Goal: Check status: Check status

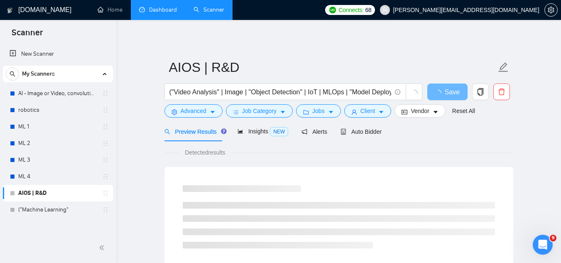
click at [152, 6] on link "Dashboard" at bounding box center [158, 9] width 38 height 7
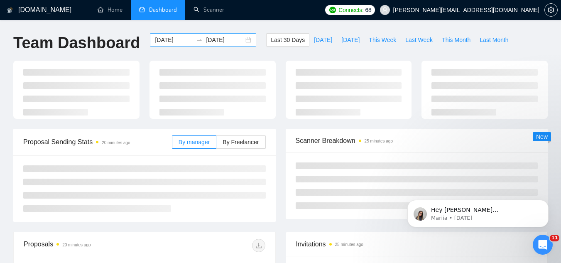
click at [160, 38] on input "[DATE]" at bounding box center [174, 39] width 38 height 9
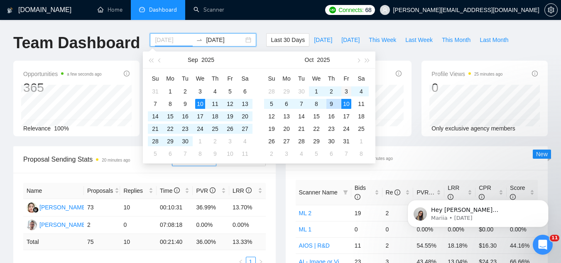
type input "[DATE]"
click at [343, 89] on div "3" at bounding box center [347, 91] width 10 height 10
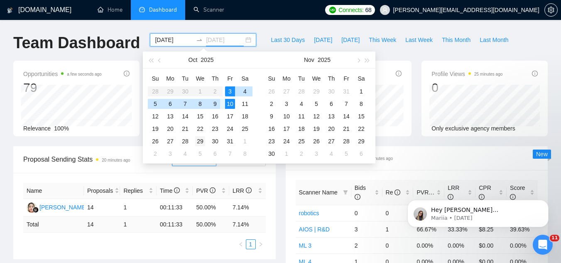
drag, startPoint x: 213, startPoint y: 105, endPoint x: 207, endPoint y: 140, distance: 36.1
click at [213, 105] on div "9" at bounding box center [215, 104] width 10 height 10
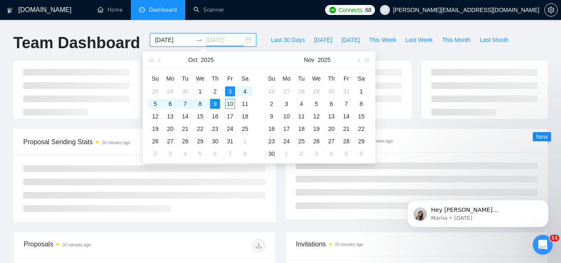
type input "[DATE]"
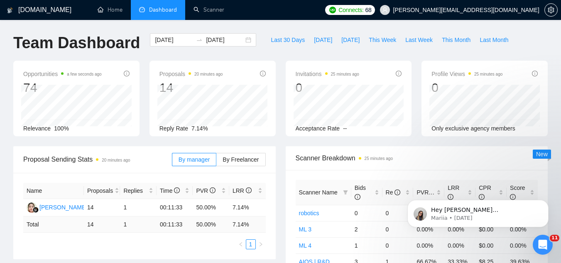
click at [278, 137] on div "Opportunities a few seconds ago 74 Relevance 100% Proposals 20 minutes ago 14 R…" at bounding box center [280, 104] width 545 height 86
